Goal: Task Accomplishment & Management: Manage account settings

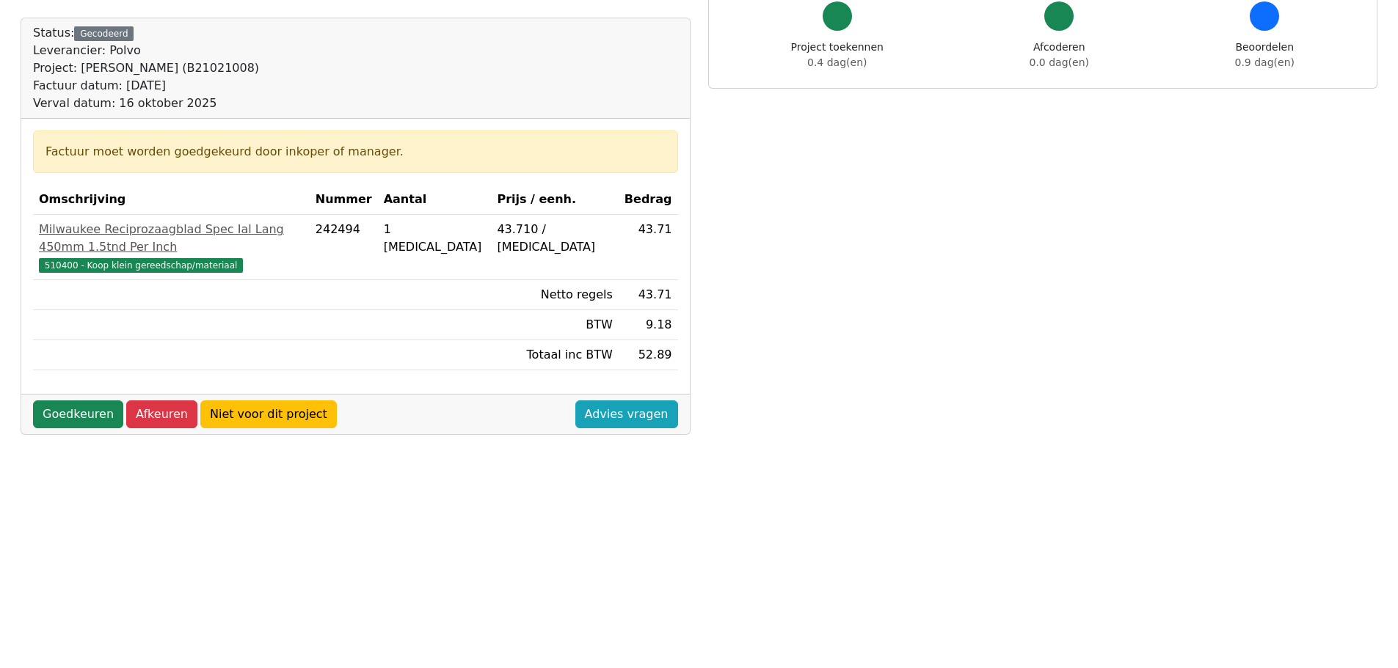
scroll to position [147, 0]
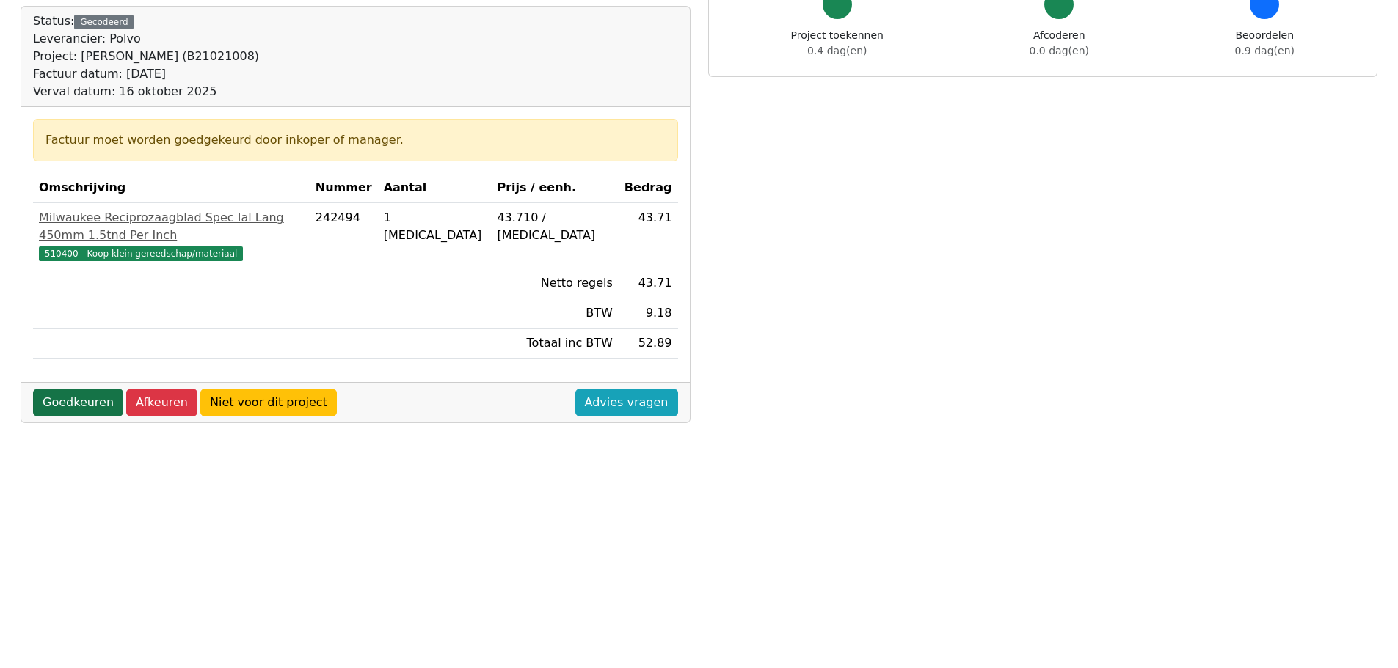
click at [72, 389] on link "Goedkeuren" at bounding box center [78, 403] width 90 height 28
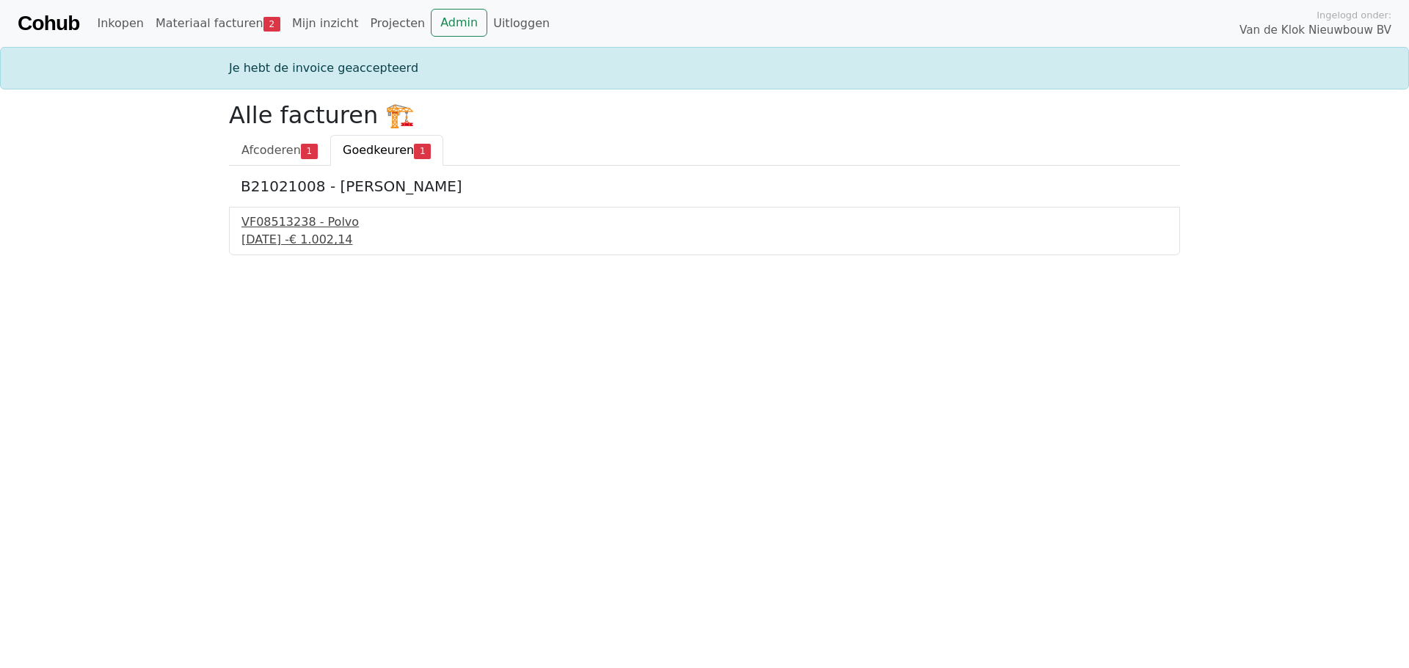
click at [287, 236] on div "25 september 2025 - € 1.002,14" at bounding box center [704, 240] width 926 height 18
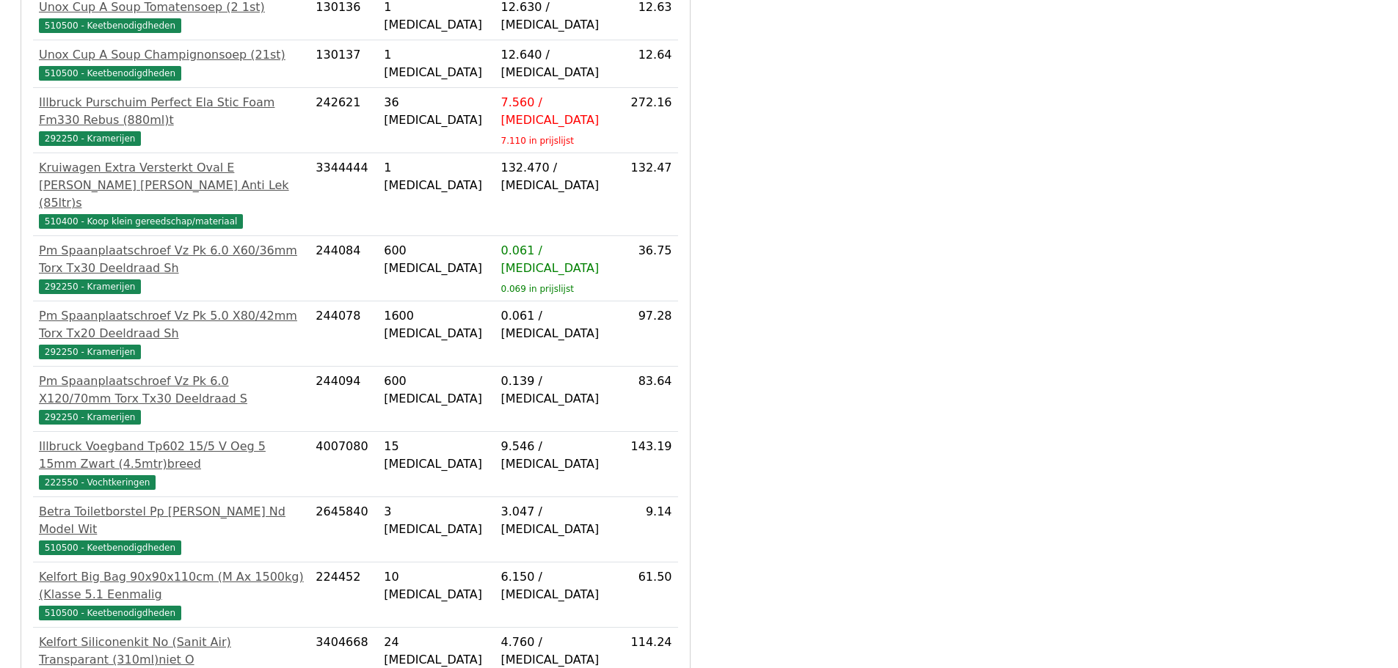
scroll to position [509, 0]
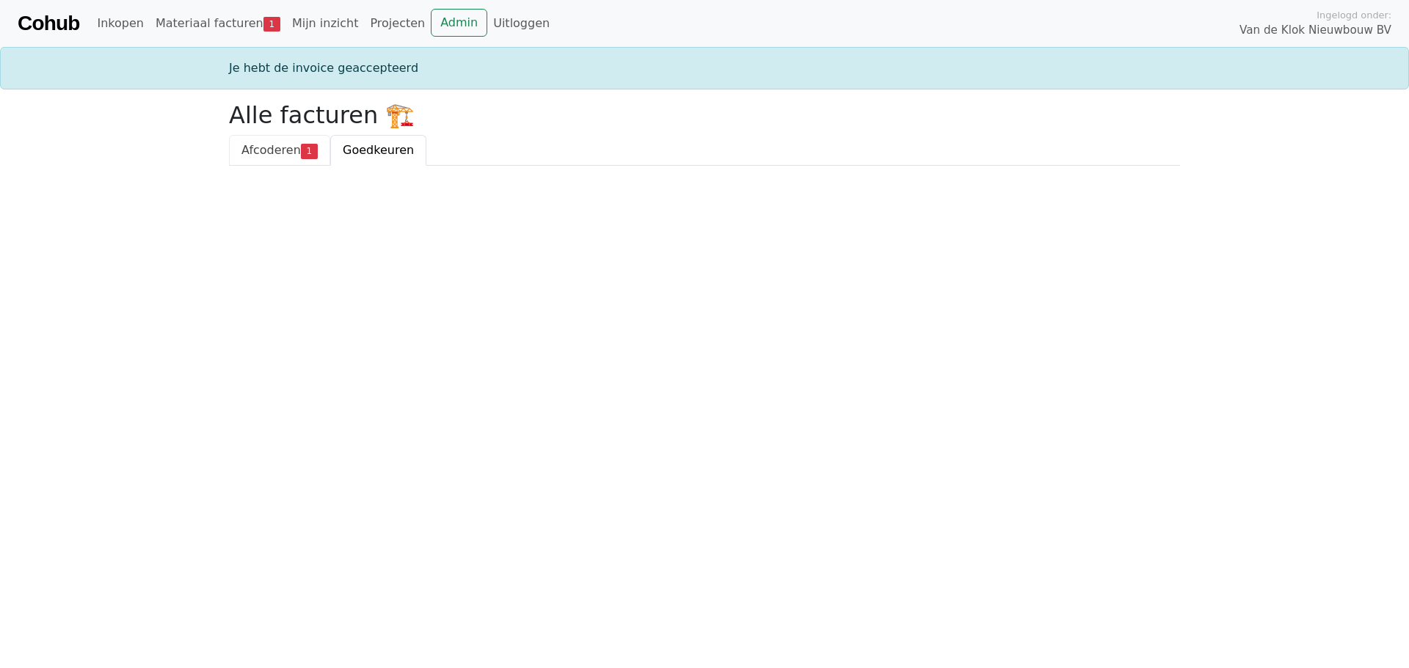
click at [268, 148] on span "Afcoderen" at bounding box center [270, 150] width 59 height 14
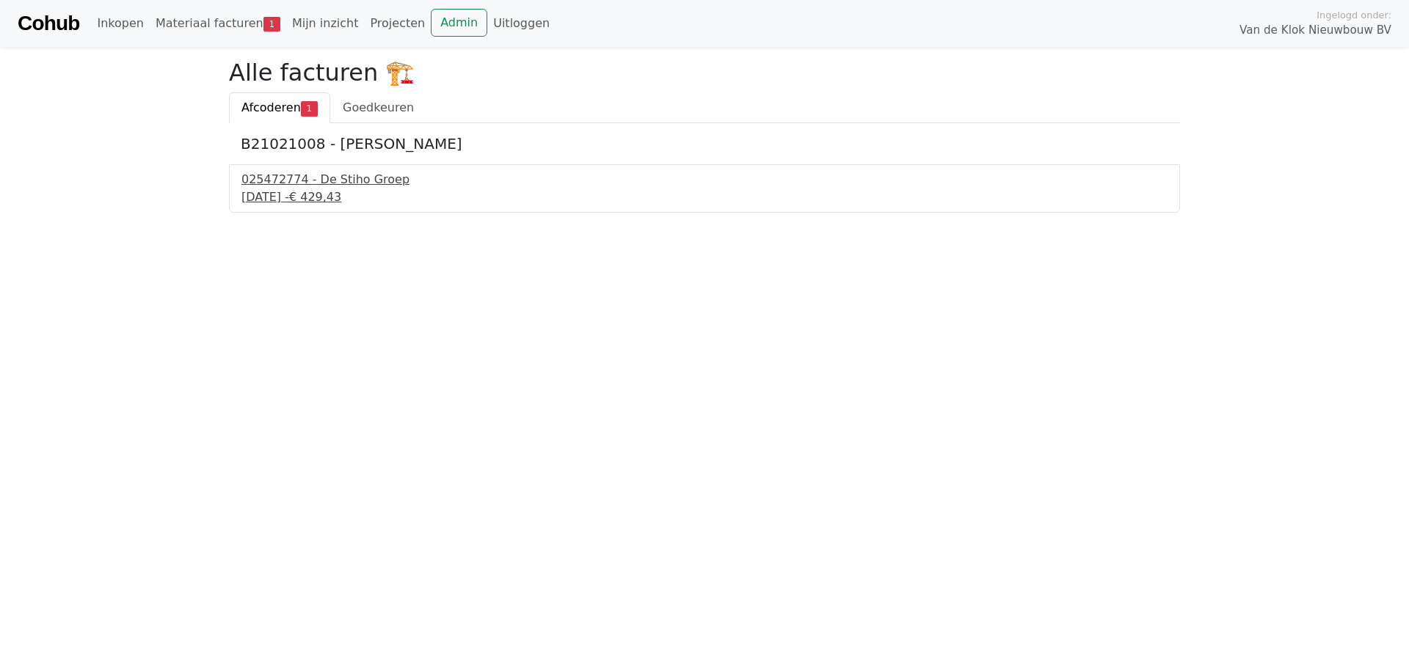
click at [296, 190] on div "[DATE] - € 429,43" at bounding box center [704, 198] width 926 height 18
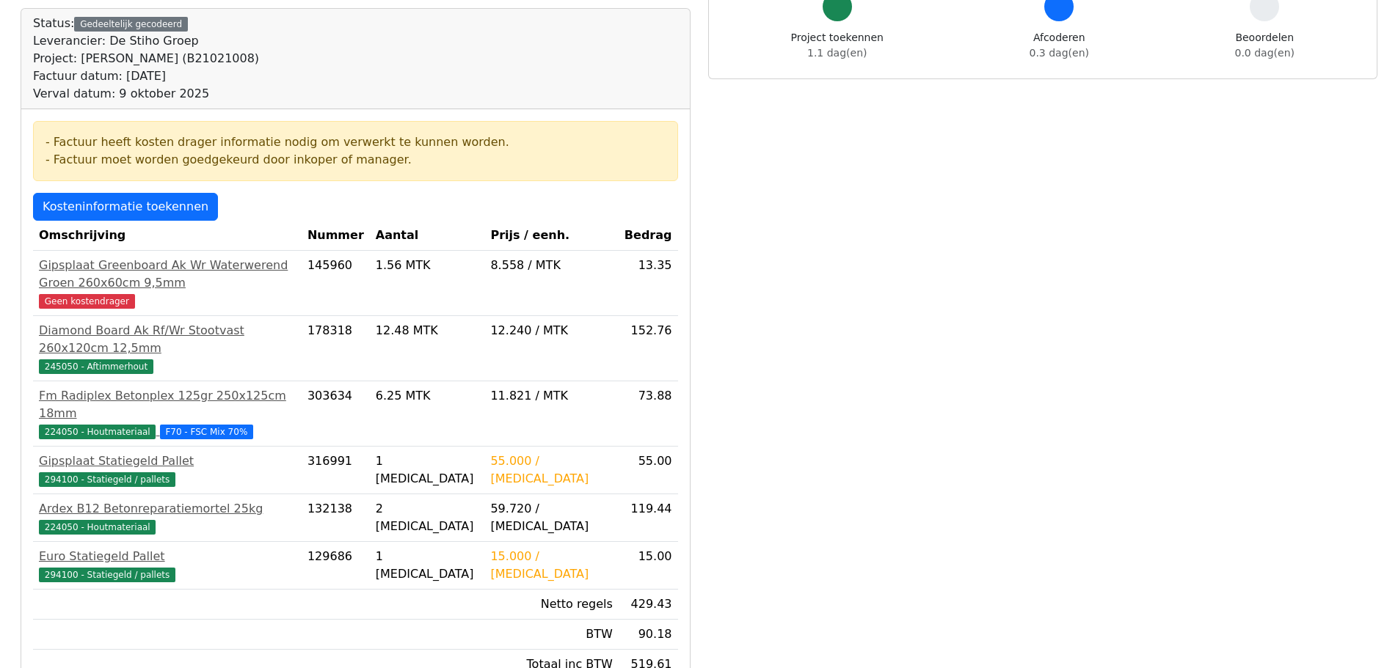
scroll to position [147, 0]
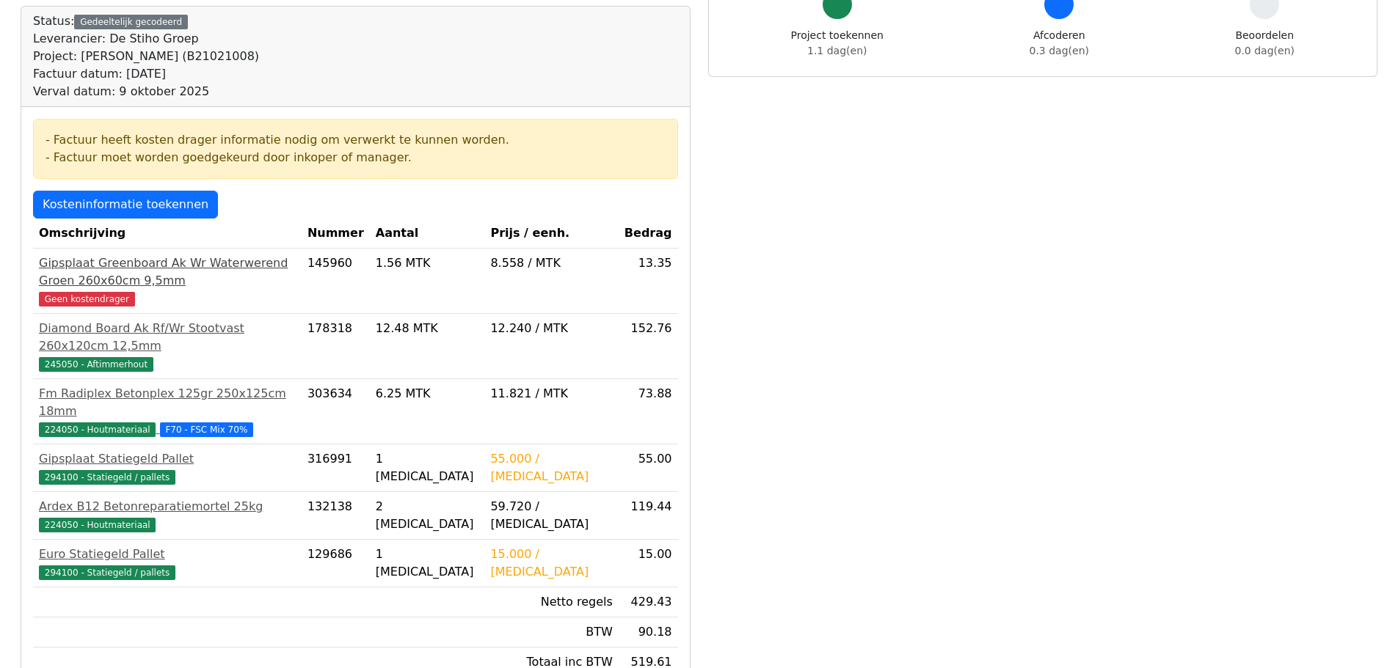
click at [69, 292] on span "Geen kostendrager" at bounding box center [87, 299] width 96 height 15
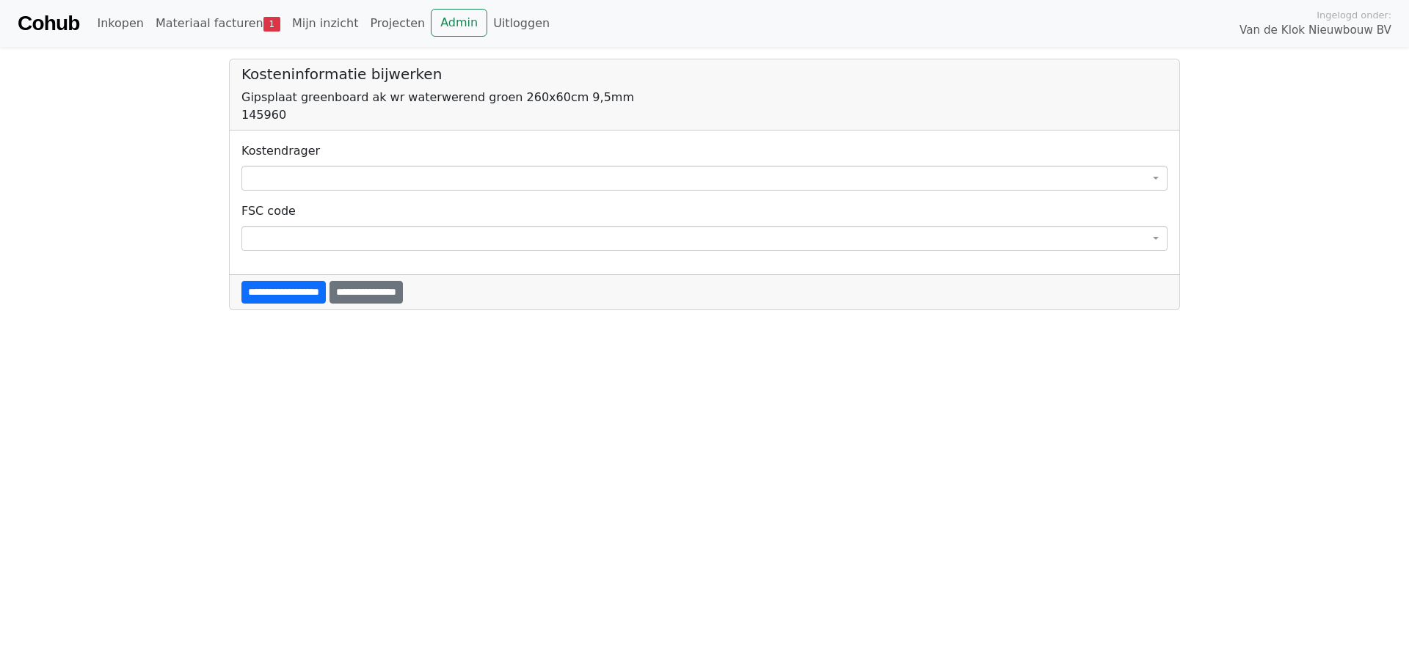
drag, startPoint x: 307, startPoint y: 172, endPoint x: 323, endPoint y: 186, distance: 20.3
click at [309, 172] on span at bounding box center [704, 178] width 926 height 25
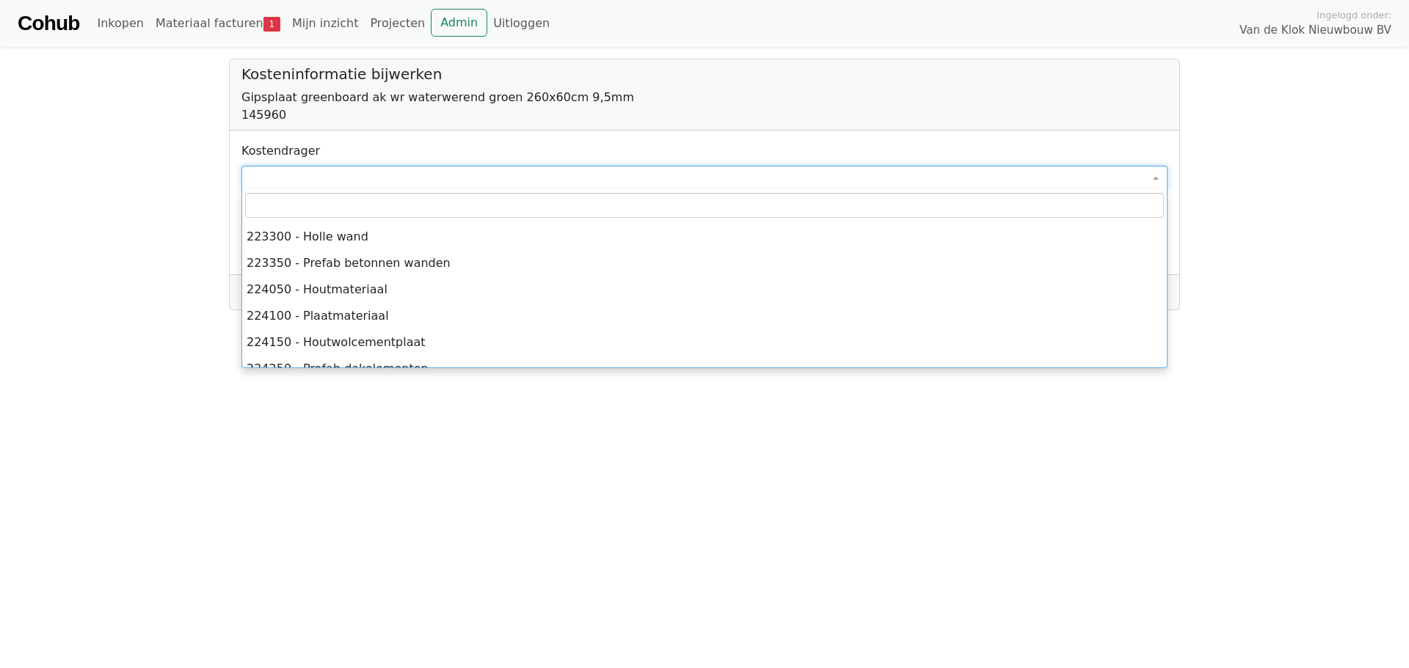
scroll to position [5063, 0]
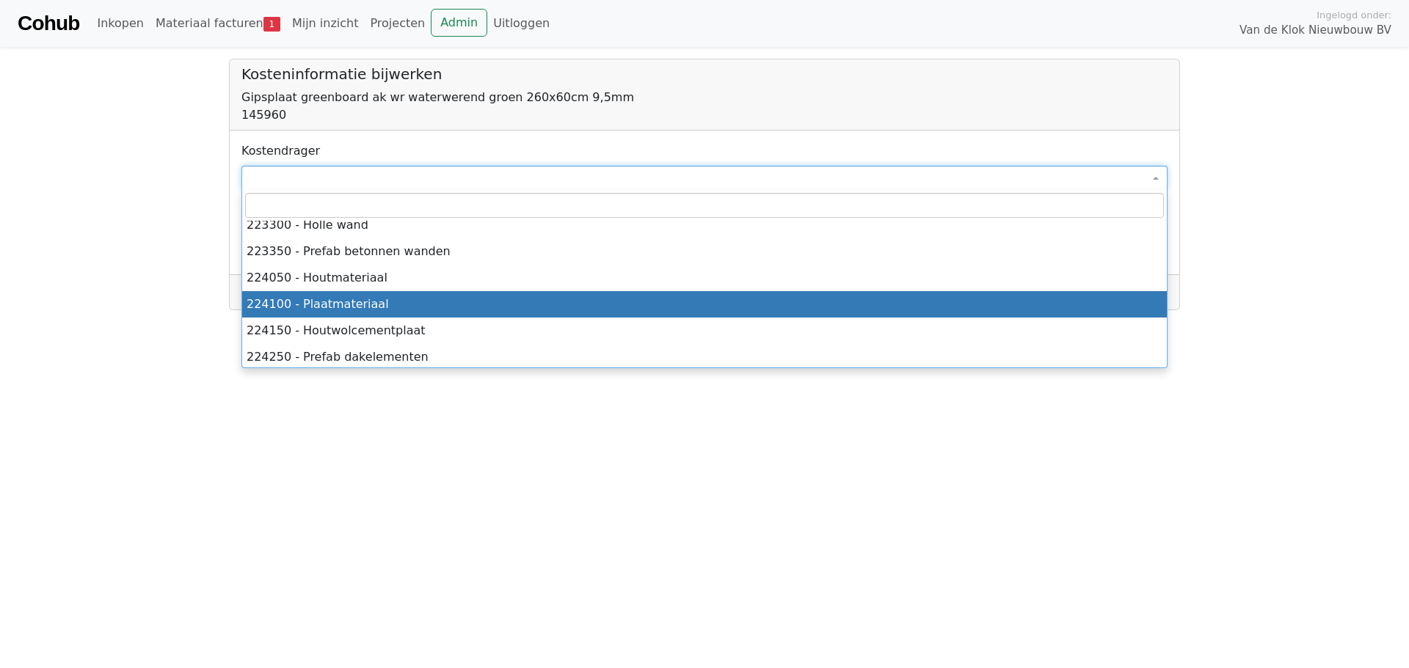
select select "****"
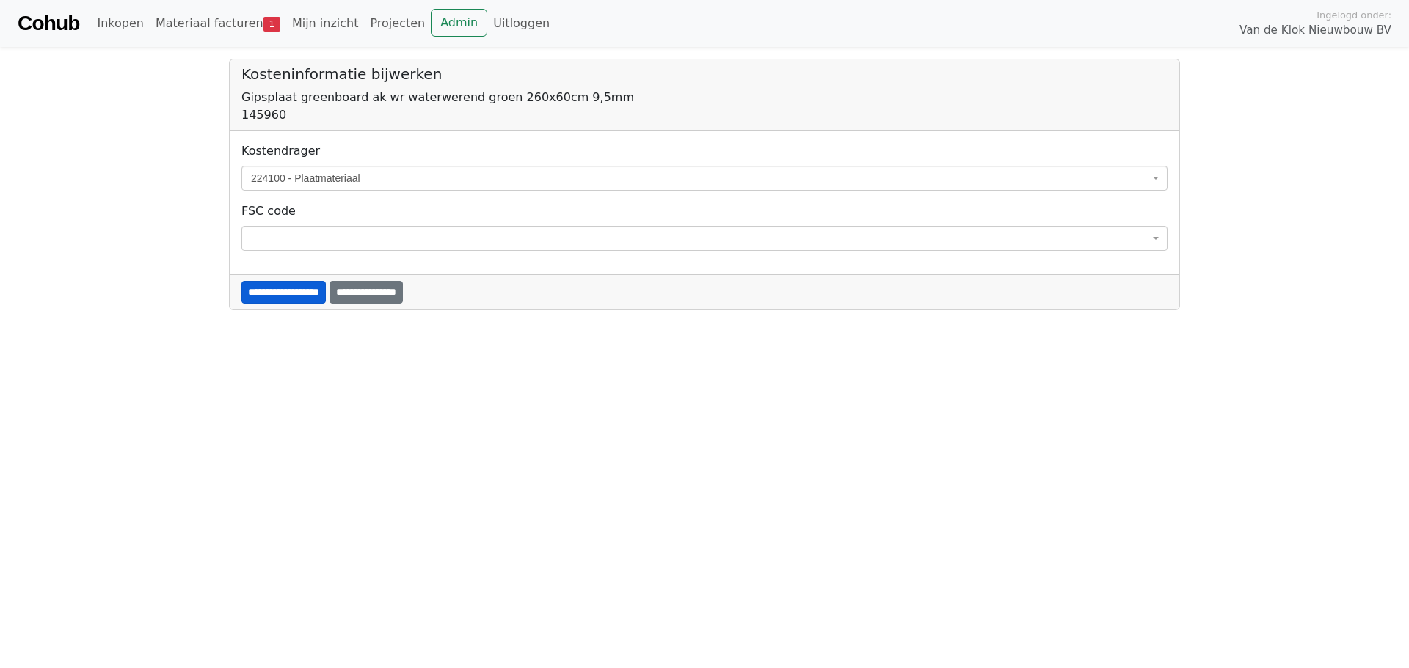
click at [316, 293] on input "**********" at bounding box center [283, 292] width 84 height 23
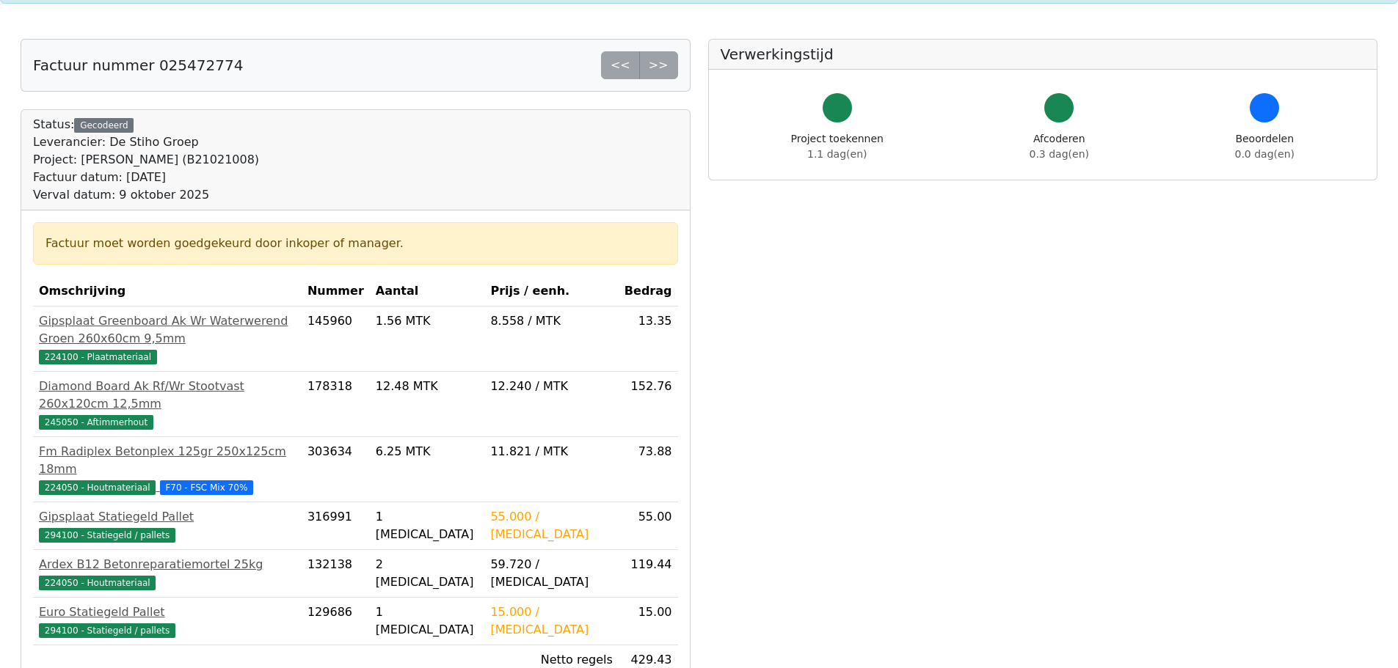
scroll to position [294, 0]
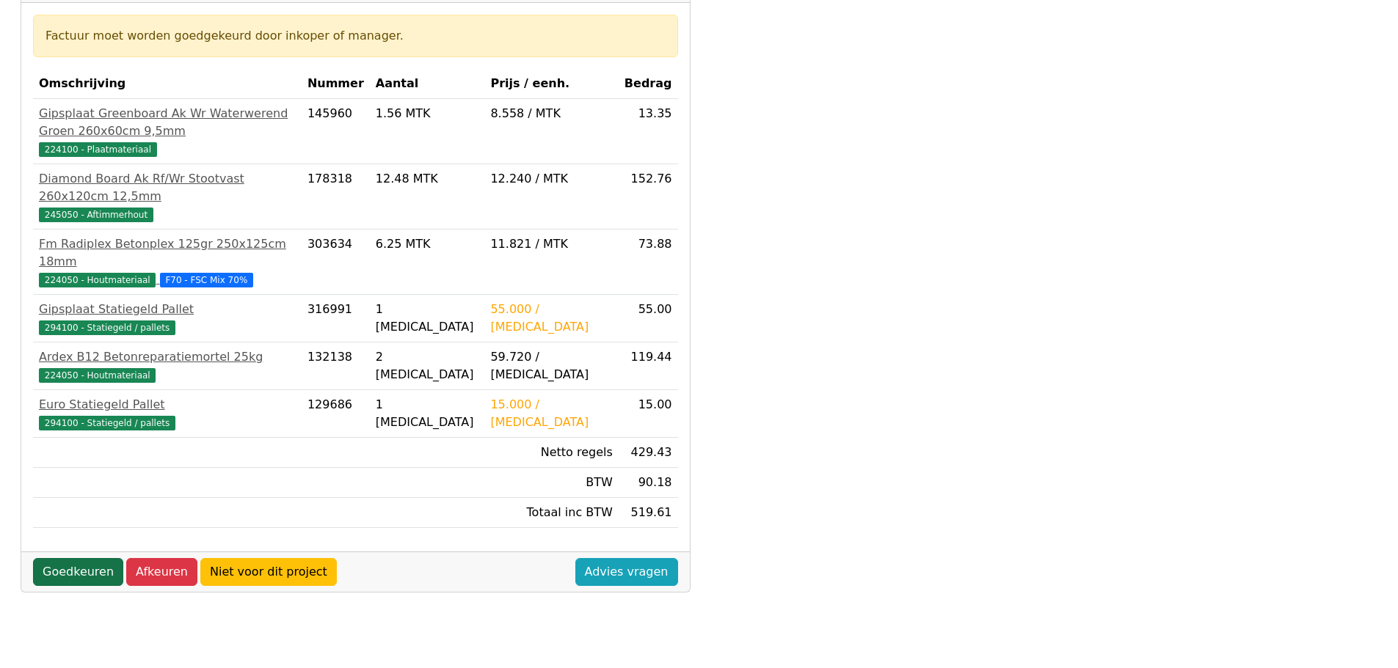
click at [80, 558] on link "Goedkeuren" at bounding box center [78, 572] width 90 height 28
